Goal: Entertainment & Leisure: Browse casually

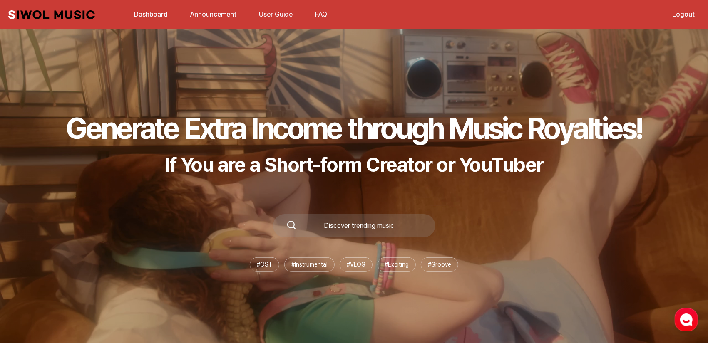
click at [600, 85] on div "Generate Extra Income through Music Royalties! If You are a Short-form Creator …" at bounding box center [354, 191] width 708 height 304
click at [148, 19] on link "Dashboard" at bounding box center [151, 14] width 44 height 18
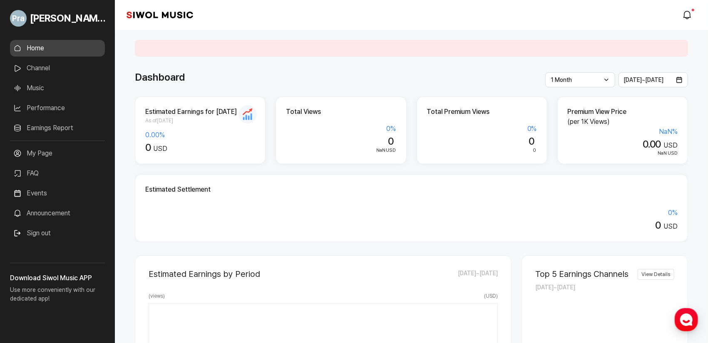
click at [254, 113] on h2 "Estimated Earnings for [DATE]" at bounding box center [200, 112] width 110 height 10
drag, startPoint x: 663, startPoint y: 131, endPoint x: 680, endPoint y: 131, distance: 17.1
click at [680, 131] on div "Premium View Price (per 1K Views) NaN % 0.00 USD NaN USD" at bounding box center [622, 131] width 131 height 68
drag, startPoint x: 659, startPoint y: 131, endPoint x: 680, endPoint y: 131, distance: 20.8
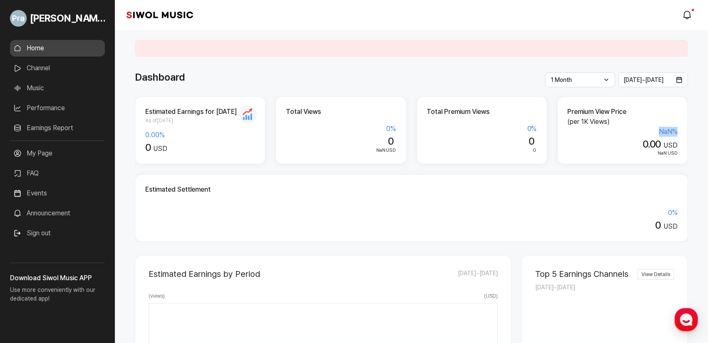
click at [680, 131] on div "Premium View Price (per 1K Views) NaN % 0.00 USD NaN USD" at bounding box center [622, 131] width 131 height 68
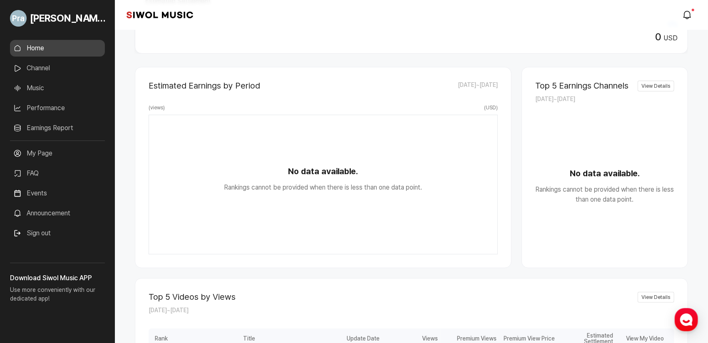
scroll to position [147, 0]
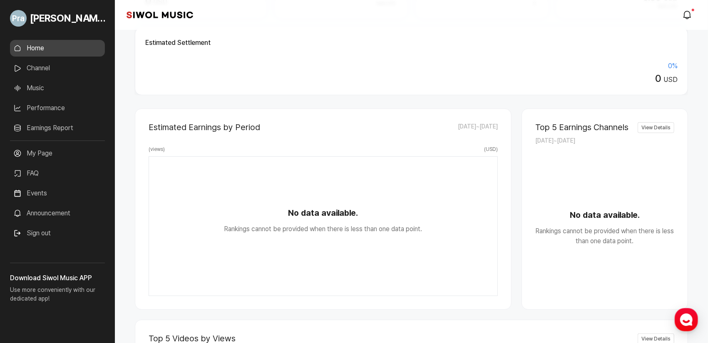
click at [84, 89] on link "Music" at bounding box center [57, 88] width 95 height 17
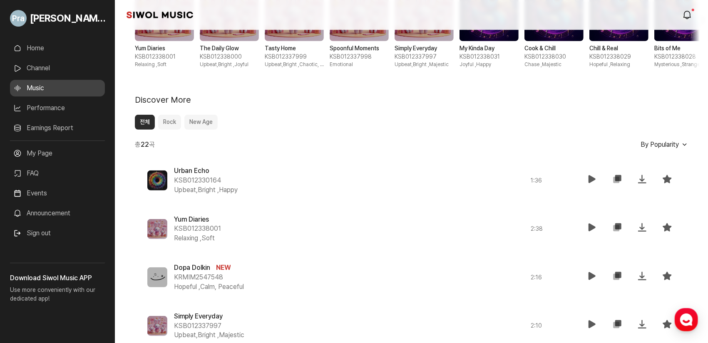
scroll to position [291, 0]
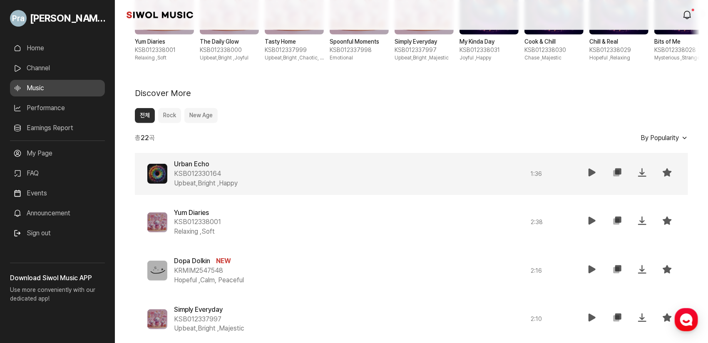
click at [588, 173] on icon at bounding box center [592, 173] width 10 height 10
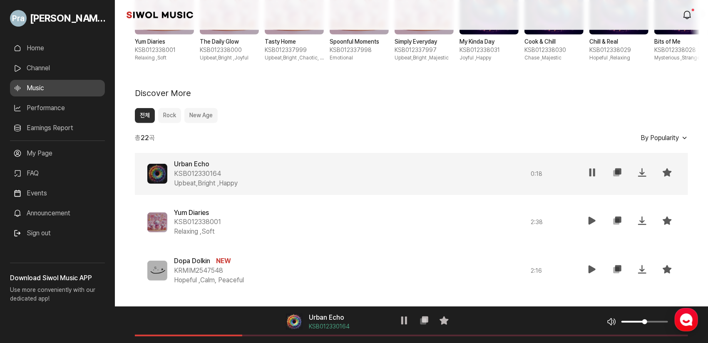
click at [686, 135] on button "By Popularity" at bounding box center [661, 138] width 54 height 7
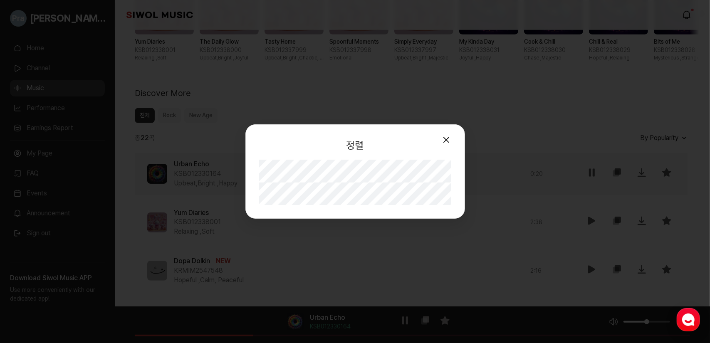
click at [446, 140] on button "모달 닫기" at bounding box center [446, 139] width 17 height 17
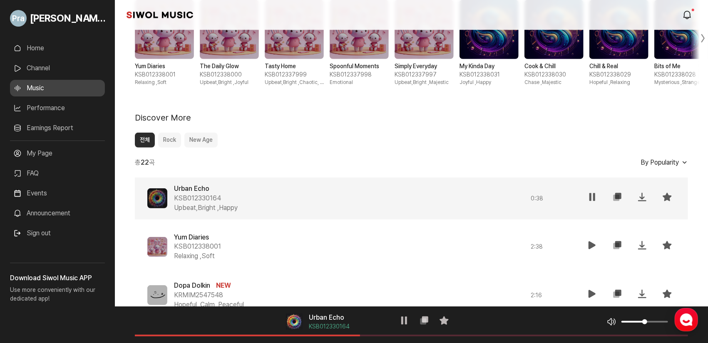
scroll to position [333, 0]
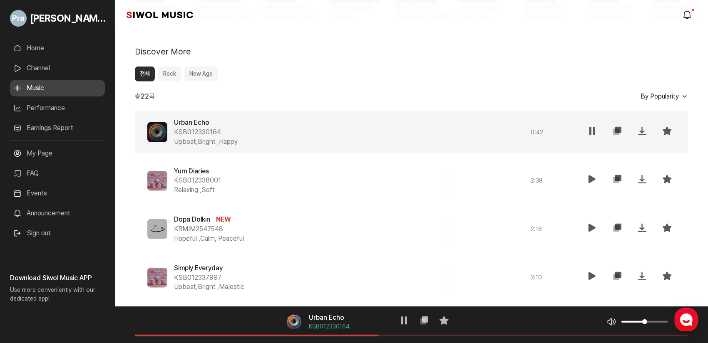
click at [146, 99] on b "22" at bounding box center [145, 96] width 8 height 8
click at [142, 95] on b "22" at bounding box center [145, 96] width 8 height 8
click at [148, 95] on b "22" at bounding box center [145, 96] width 8 height 8
click at [144, 74] on button "전체" at bounding box center [145, 74] width 20 height 15
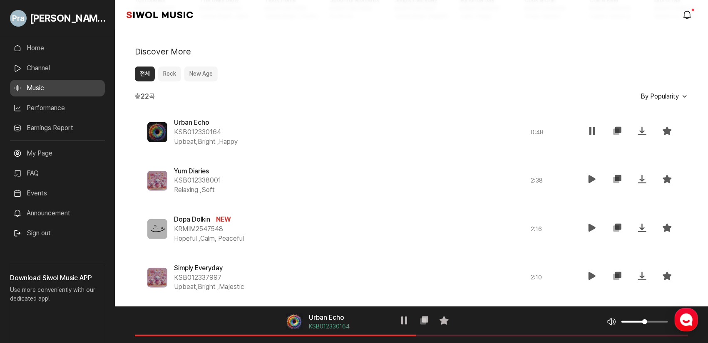
click at [654, 97] on span "By Popularity" at bounding box center [659, 96] width 38 height 8
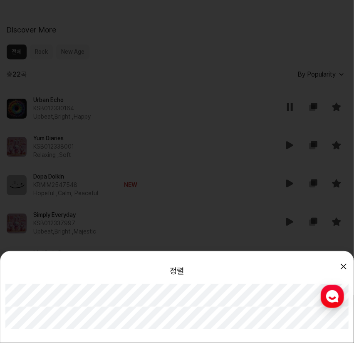
click at [184, 56] on div "정렬 모달 닫기 인기순 최신순" at bounding box center [177, 171] width 354 height 343
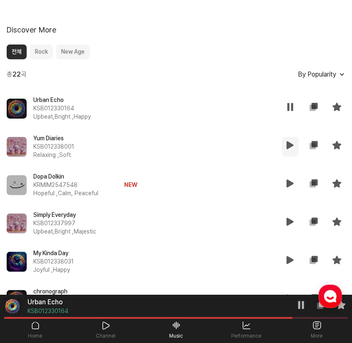
click at [292, 150] on icon at bounding box center [290, 145] width 10 height 10
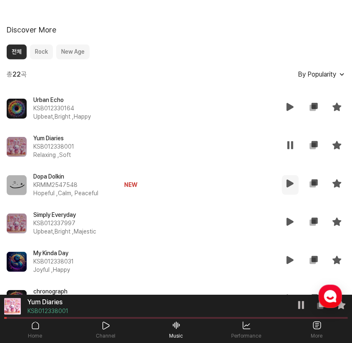
click at [289, 184] on icon at bounding box center [290, 183] width 10 height 10
click at [327, 74] on span "By Popularity" at bounding box center [316, 74] width 38 height 8
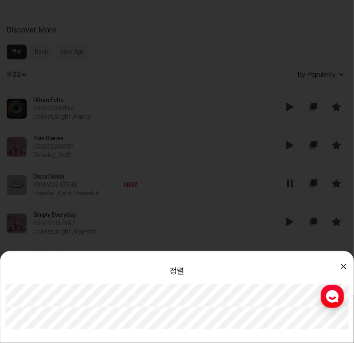
click at [322, 86] on div "정렬 모달 닫기 인기순 최신순" at bounding box center [177, 171] width 354 height 343
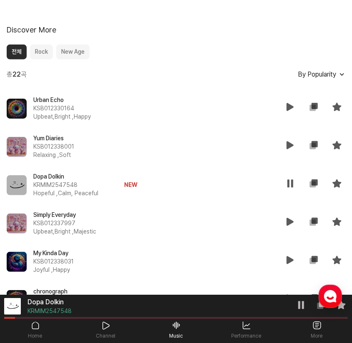
click at [321, 74] on span "By Popularity" at bounding box center [316, 74] width 38 height 8
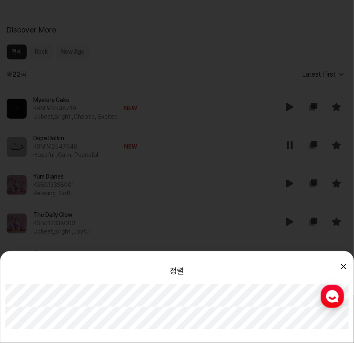
click at [143, 199] on div "정렬 모달 닫기 인기순 최신순" at bounding box center [177, 171] width 354 height 343
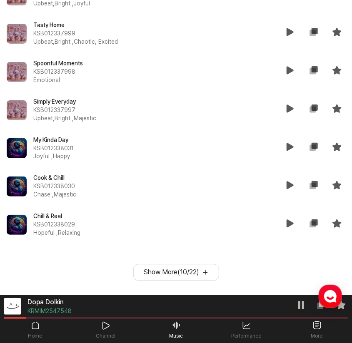
scroll to position [271, 0]
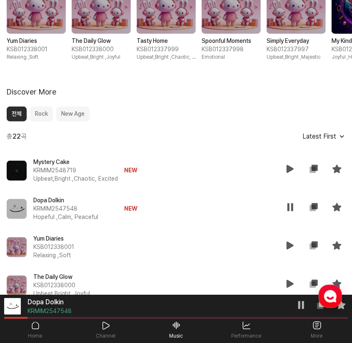
click at [327, 139] on span "Latest First" at bounding box center [319, 136] width 34 height 8
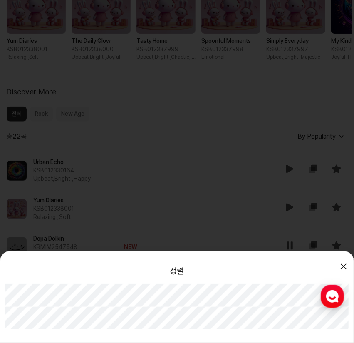
click at [168, 141] on div "정렬 모달 닫기 인기순 최신순" at bounding box center [177, 171] width 354 height 343
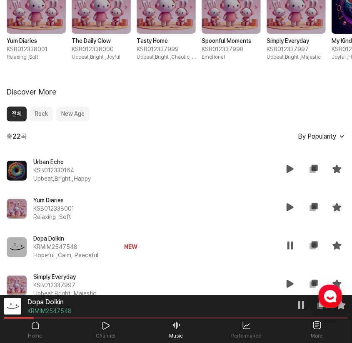
click at [84, 114] on button "New Age" at bounding box center [72, 114] width 33 height 15
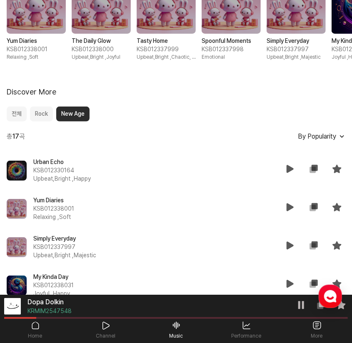
click at [34, 116] on button "Rock" at bounding box center [41, 114] width 23 height 15
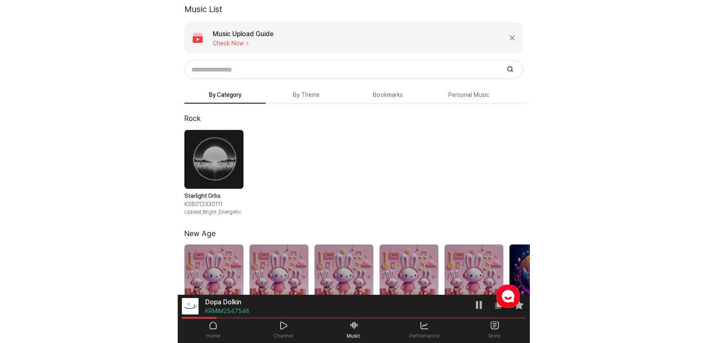
scroll to position [0, 0]
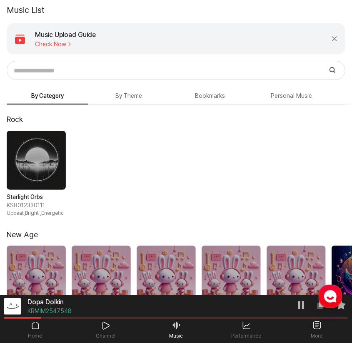
click at [120, 101] on button "By Theme" at bounding box center [128, 96] width 81 height 16
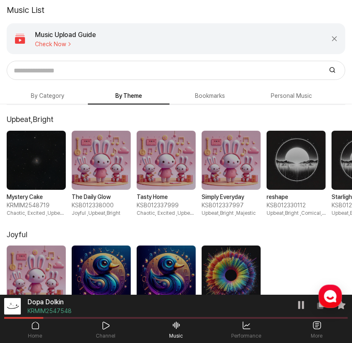
click at [215, 100] on button "Bookmarks" at bounding box center [209, 96] width 81 height 16
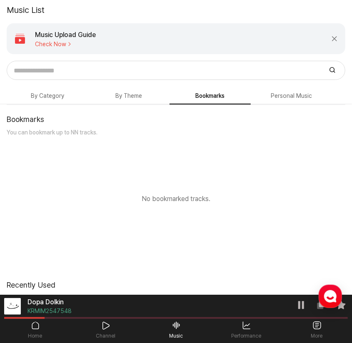
click at [250, 100] on button "Personal Music" at bounding box center [209, 96] width 81 height 16
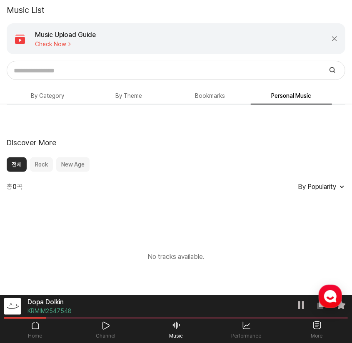
click at [52, 97] on button "By Category" at bounding box center [47, 96] width 81 height 16
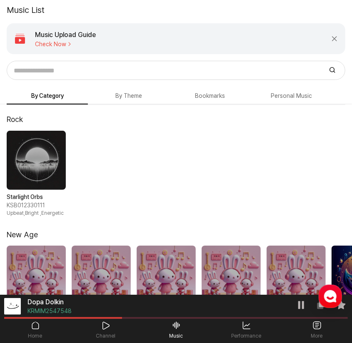
drag, startPoint x: 227, startPoint y: 188, endPoint x: 230, endPoint y: 182, distance: 7.4
click at [227, 188] on div "Starlight Orbs KSB012330111 Upbeat,Bright , Energetic" at bounding box center [176, 174] width 352 height 86
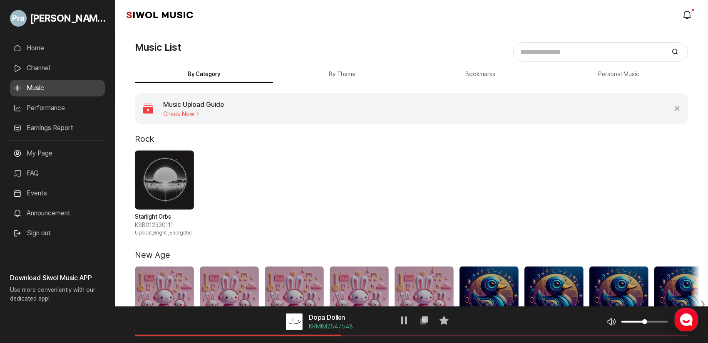
click at [342, 153] on div "Starlight Orbs KSB012330111 Upbeat,Bright , Energetic" at bounding box center [411, 194] width 553 height 86
click at [404, 322] on icon at bounding box center [404, 321] width 10 height 10
click at [607, 177] on div "Starlight Orbs KSB012330111 Upbeat,Bright , Energetic" at bounding box center [411, 194] width 553 height 86
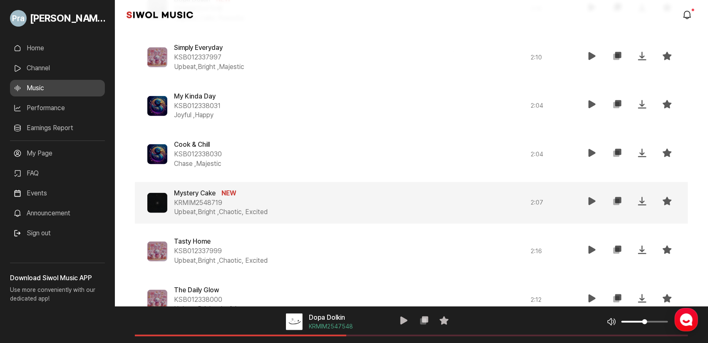
scroll to position [671, 0]
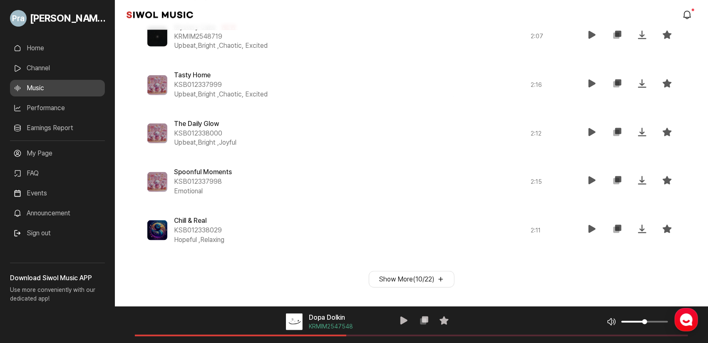
click at [420, 279] on button "Show More ( 10 / 22 )" at bounding box center [412, 279] width 86 height 17
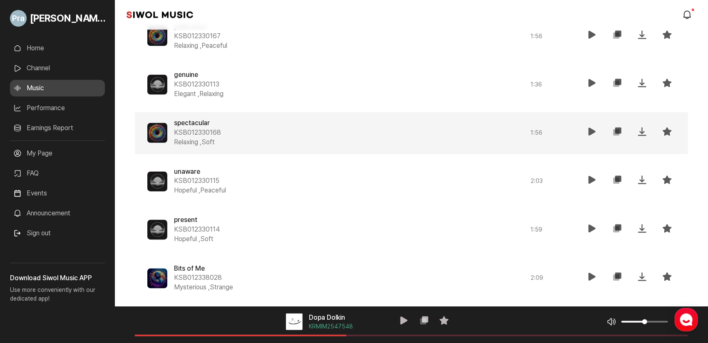
scroll to position [1156, 0]
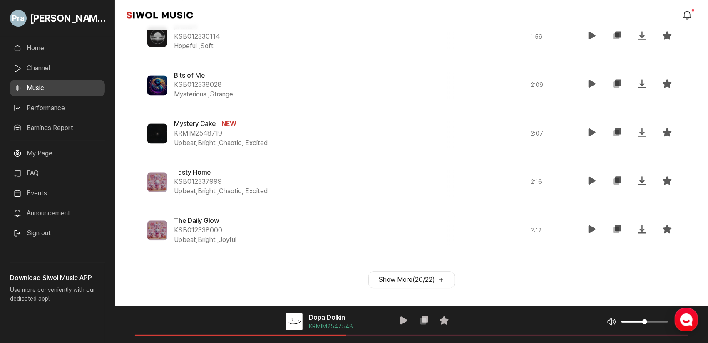
click at [399, 284] on button "Show More ( 20 / 22 )" at bounding box center [411, 280] width 87 height 17
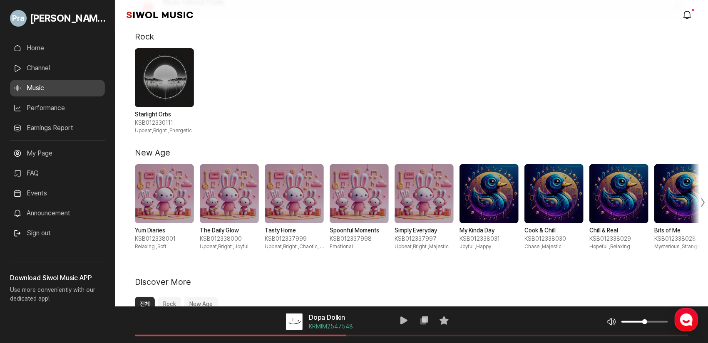
scroll to position [0, 0]
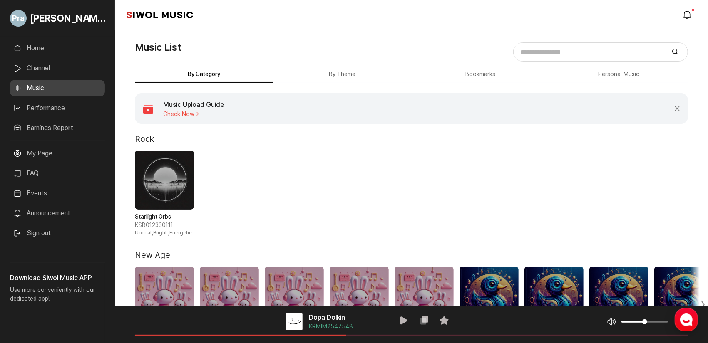
drag, startPoint x: 334, startPoint y: 62, endPoint x: 338, endPoint y: 69, distance: 8.6
click at [341, 73] on button "By Theme" at bounding box center [342, 75] width 138 height 16
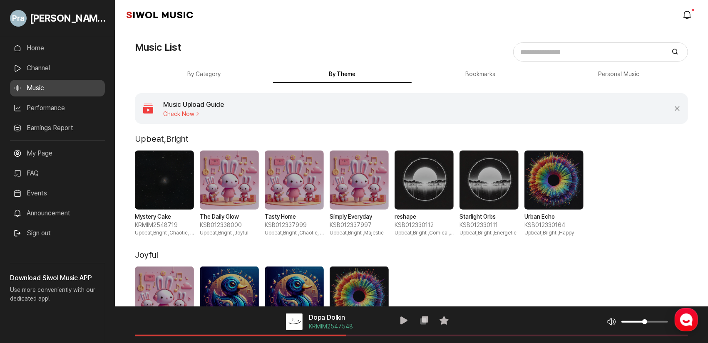
click at [201, 107] on h4 "Music Upload Guide" at bounding box center [193, 105] width 61 height 10
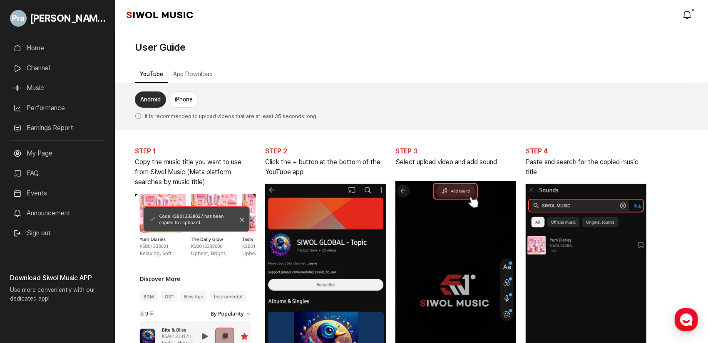
click at [196, 75] on button "App Download" at bounding box center [193, 75] width 50 height 16
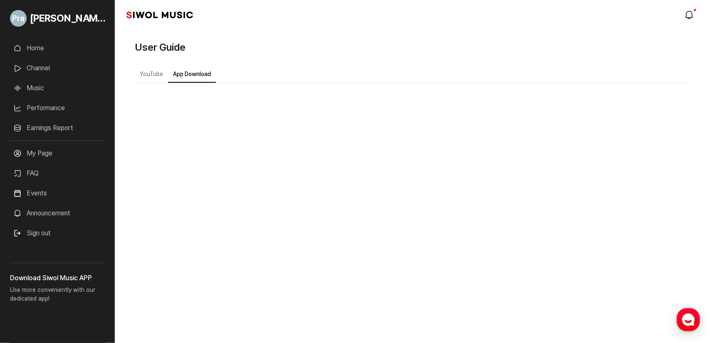
click at [148, 75] on button "YouTube" at bounding box center [151, 75] width 33 height 16
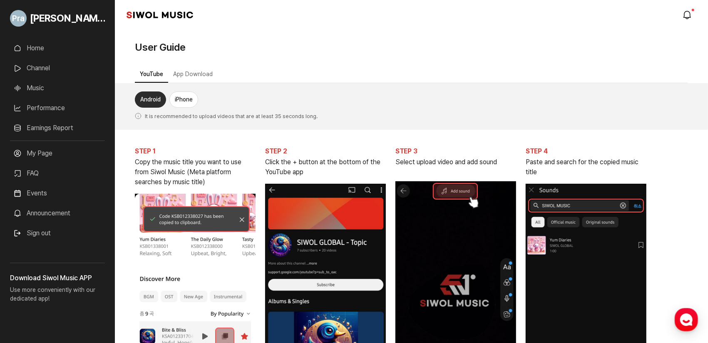
click at [174, 74] on button "App Download" at bounding box center [193, 75] width 50 height 16
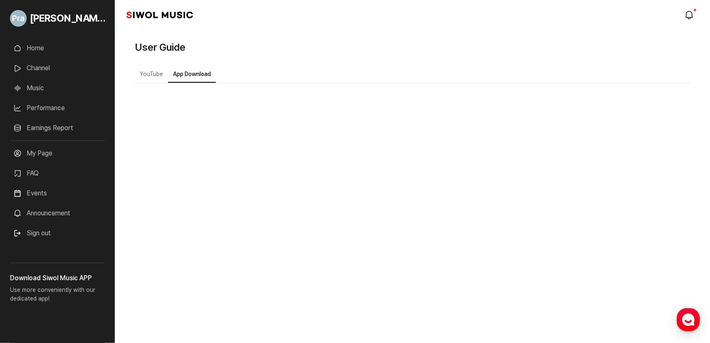
click at [146, 67] on button "YouTube" at bounding box center [151, 75] width 33 height 16
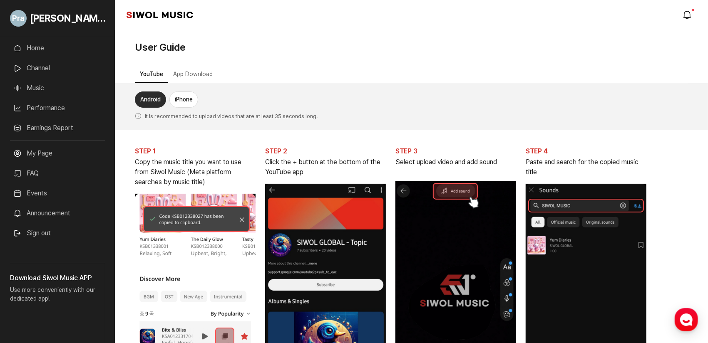
click at [191, 72] on button "App Download" at bounding box center [193, 75] width 50 height 16
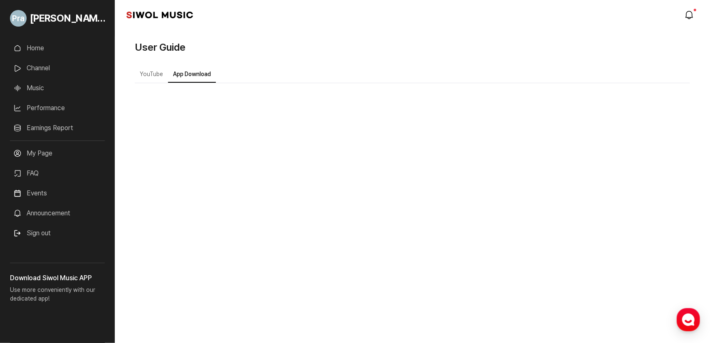
click at [156, 72] on button "YouTube" at bounding box center [151, 75] width 33 height 16
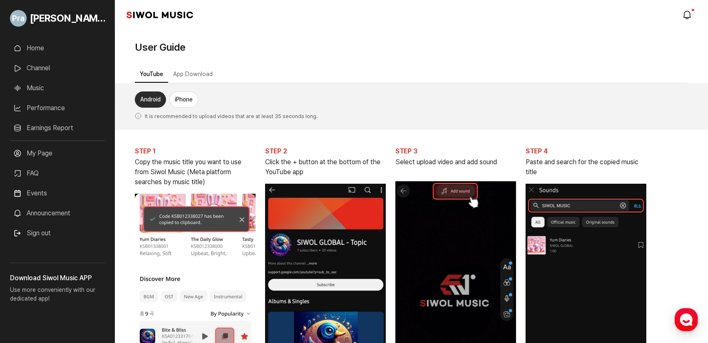
click at [58, 85] on link "Music" at bounding box center [57, 88] width 95 height 17
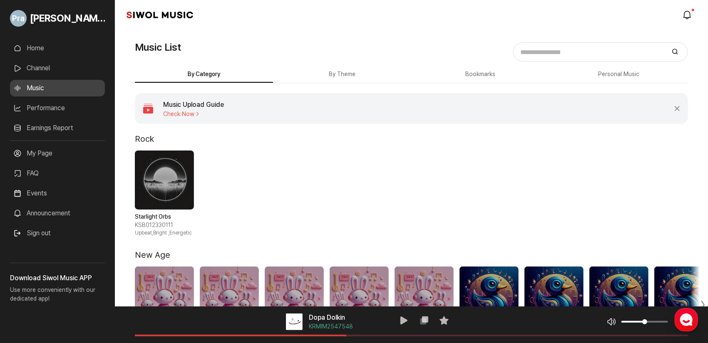
click at [48, 65] on link "Channel" at bounding box center [57, 68] width 95 height 17
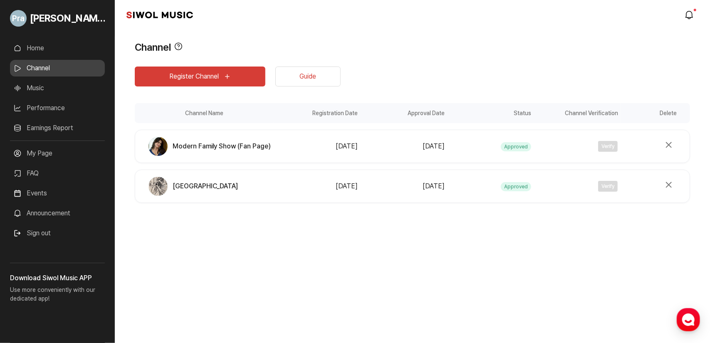
click at [467, 193] on div "Registration Date [DATE] Approval Date [DATE] Status Approved Channel Verificat…" at bounding box center [482, 187] width 416 height 18
click at [269, 266] on div "[PERSON_NAME] Home Channel Music Performance Earnings Report More My Page FAQ E…" at bounding box center [355, 171] width 710 height 343
click at [35, 84] on link "Music" at bounding box center [57, 88] width 95 height 17
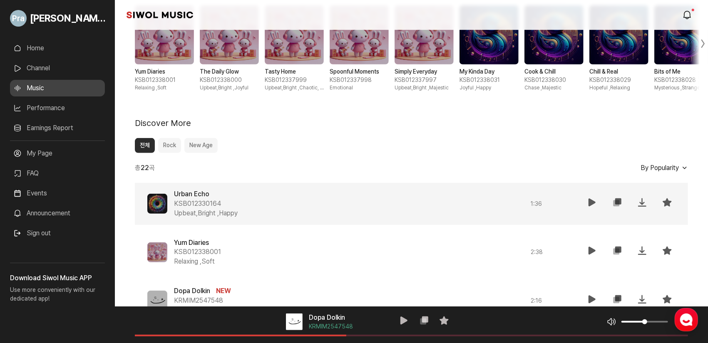
scroll to position [291, 0]
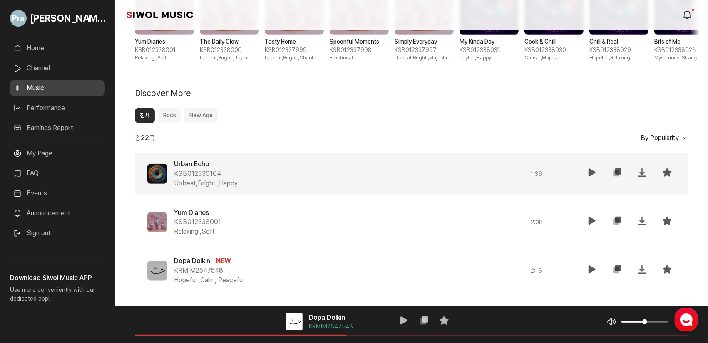
click at [596, 171] on icon at bounding box center [592, 173] width 10 height 10
click at [619, 178] on button "복사" at bounding box center [617, 174] width 17 height 20
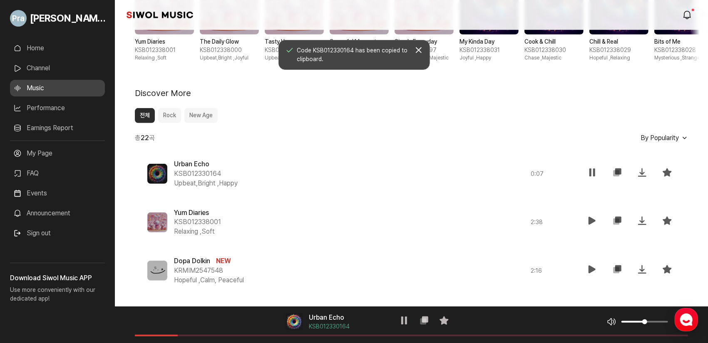
click at [458, 134] on div "총 22 곡 By Popularity" at bounding box center [411, 138] width 553 height 10
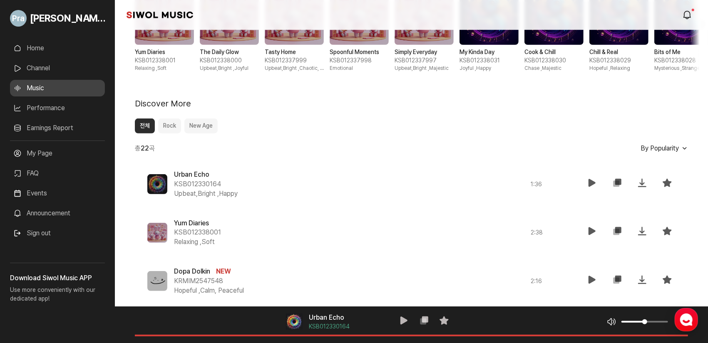
scroll to position [255, 0]
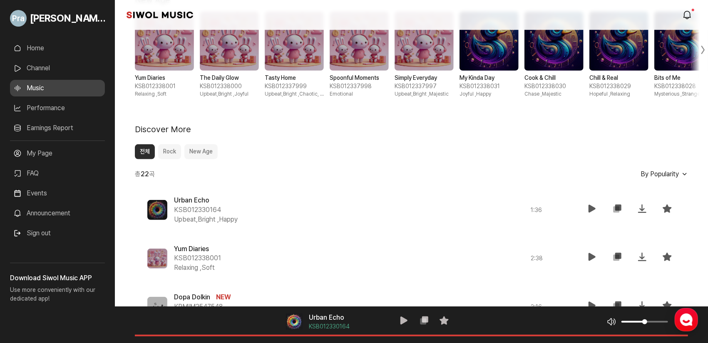
click at [216, 150] on button "New Age" at bounding box center [200, 151] width 33 height 15
click at [172, 150] on button "Rock" at bounding box center [169, 151] width 23 height 15
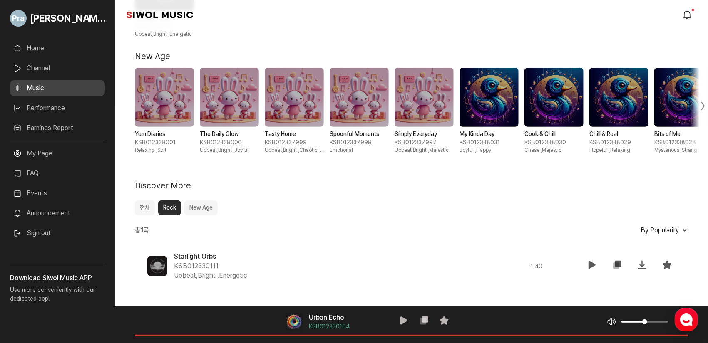
scroll to position [198, 0]
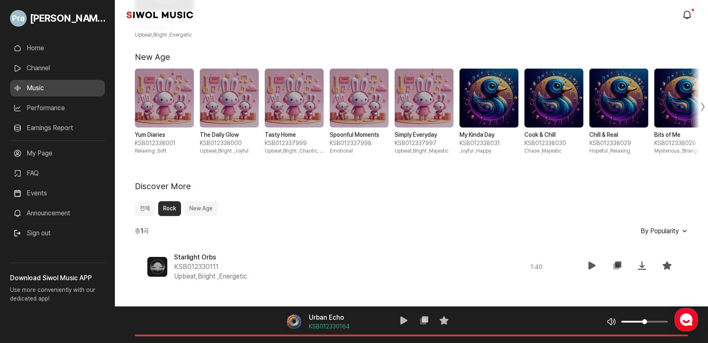
click at [142, 212] on button "전체" at bounding box center [145, 208] width 20 height 15
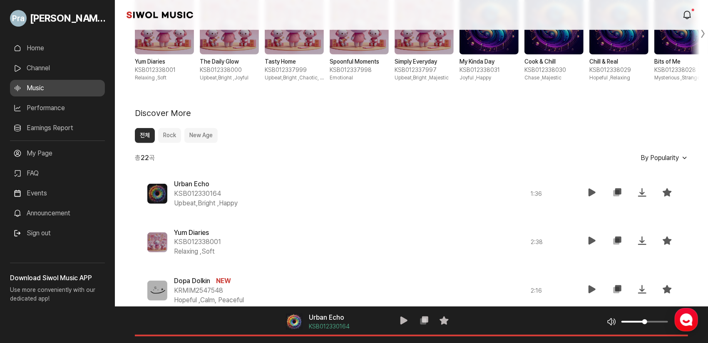
scroll to position [291, 0]
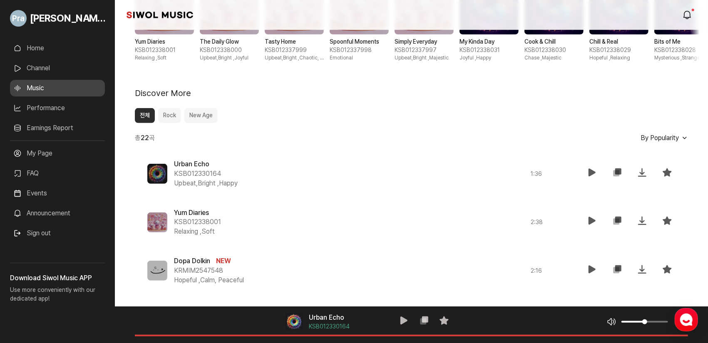
click at [209, 123] on button "New Age" at bounding box center [200, 115] width 33 height 15
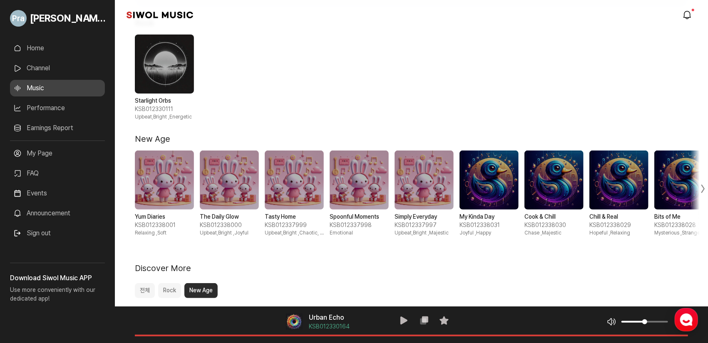
scroll to position [166, 0]
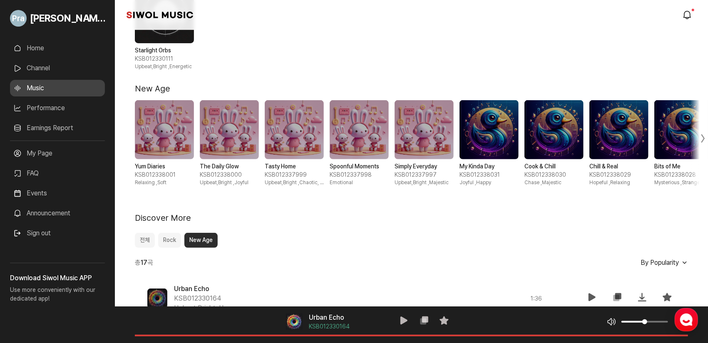
click at [701, 140] on div "Next slide" at bounding box center [698, 138] width 20 height 95
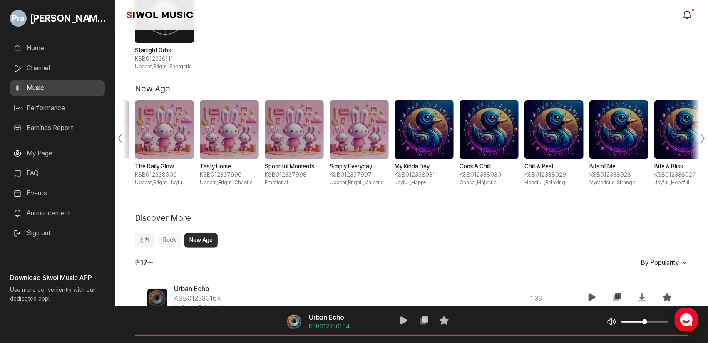
click at [701, 140] on div "Next slide" at bounding box center [698, 138] width 20 height 95
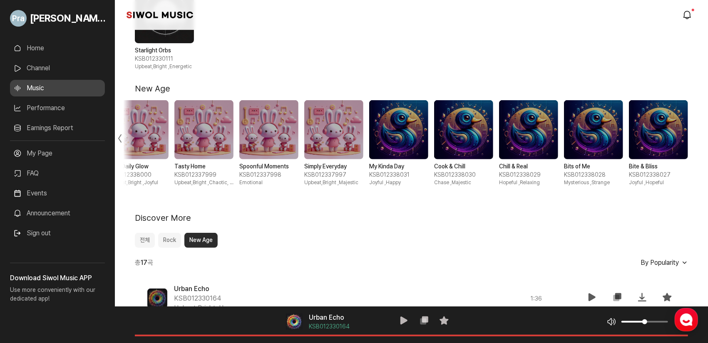
click at [119, 137] on div "Previous slide" at bounding box center [125, 138] width 20 height 95
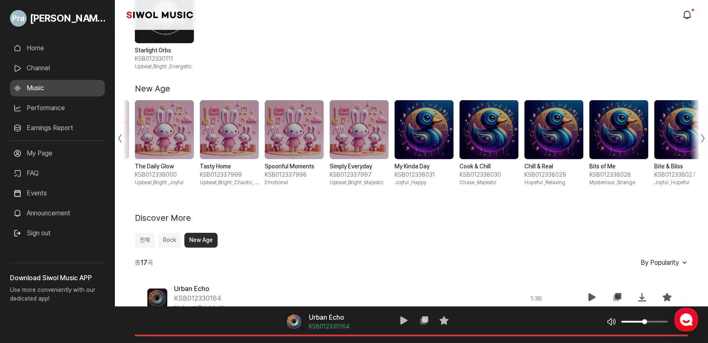
click at [119, 137] on div "Previous slide" at bounding box center [125, 138] width 20 height 95
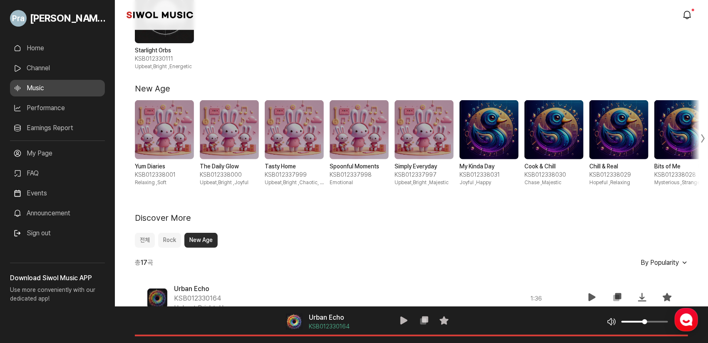
click at [162, 139] on span "1 / 10" at bounding box center [164, 129] width 59 height 59
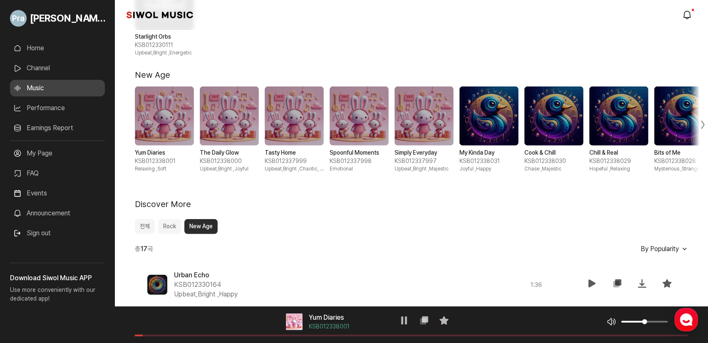
scroll to position [250, 0]
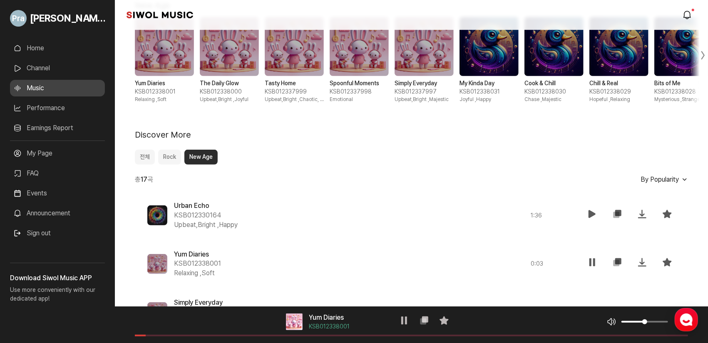
click at [240, 62] on span "2 / 10" at bounding box center [229, 46] width 59 height 59
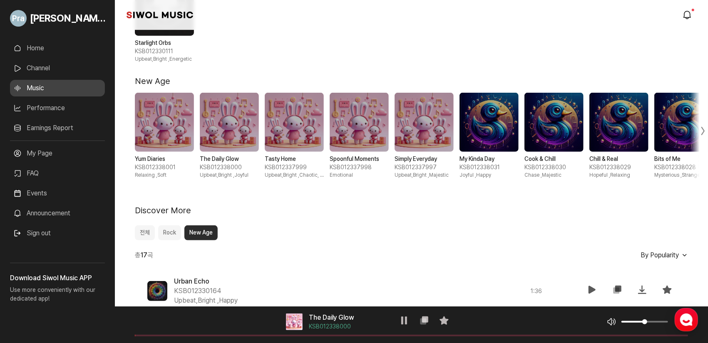
scroll to position [166, 0]
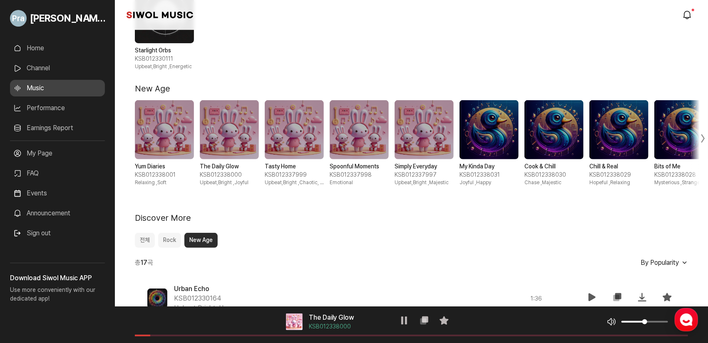
click at [311, 151] on span "3 / 10" at bounding box center [294, 129] width 59 height 59
click at [366, 140] on span "4 / 10" at bounding box center [359, 129] width 59 height 59
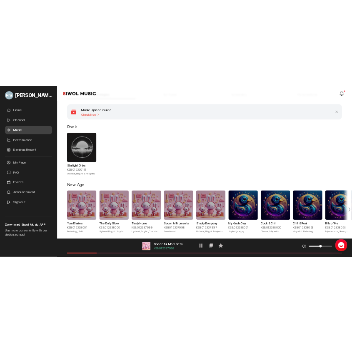
scroll to position [125, 0]
